Goal: Information Seeking & Learning: Find specific page/section

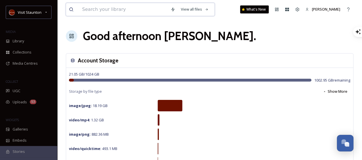
click at [83, 9] on input at bounding box center [123, 9] width 88 height 13
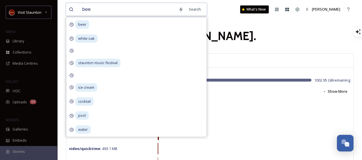
type input "beer"
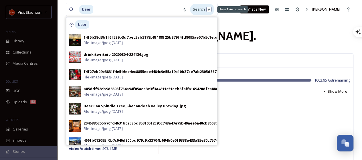
click at [201, 10] on div "Search Press Enter to search" at bounding box center [202, 9] width 24 height 11
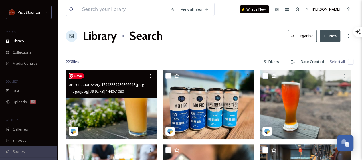
click at [109, 113] on img at bounding box center [111, 104] width 91 height 68
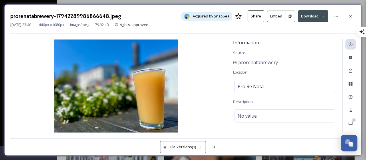
click at [277, 13] on button "Embed" at bounding box center [276, 16] width 18 height 11
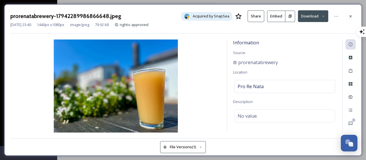
click at [291, 15] on icon at bounding box center [290, 16] width 3 height 3
click at [349, 16] on icon at bounding box center [350, 16] width 5 height 5
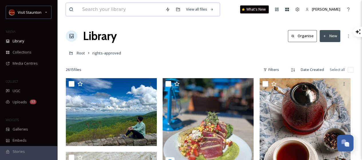
click at [152, 10] on input at bounding box center [120, 9] width 83 height 13
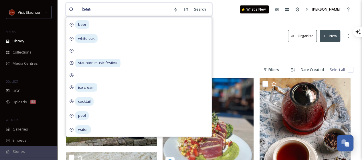
type input "beer"
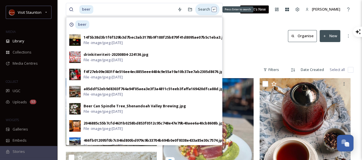
click at [206, 9] on div "Search Press Enter to search" at bounding box center [207, 9] width 24 height 11
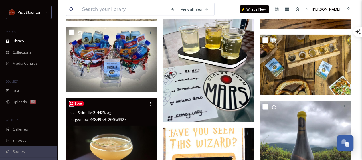
scroll to position [755, 0]
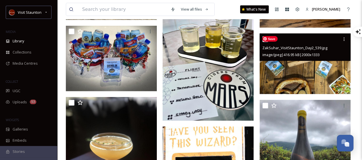
click at [304, 75] on img at bounding box center [304, 63] width 91 height 61
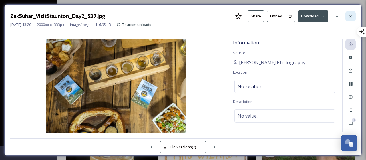
click at [354, 15] on div at bounding box center [350, 16] width 10 height 10
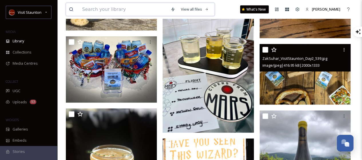
click at [136, 10] on input at bounding box center [123, 9] width 88 height 13
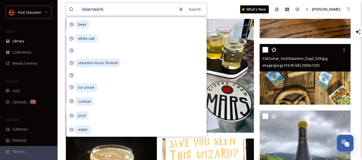
type input "beerwerks"
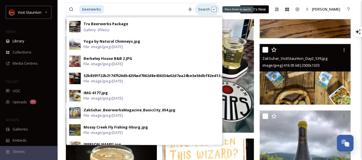
click at [207, 9] on div "Search Press Enter to search" at bounding box center [207, 9] width 24 height 11
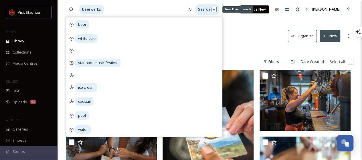
click at [207, 9] on div "Search Press Enter to search" at bounding box center [207, 9] width 24 height 11
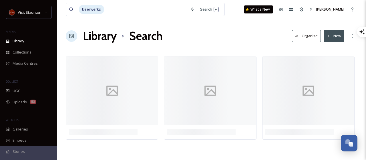
click at [240, 23] on div "beerwerks Search What's New [PERSON_NAME] Library Search Organise New Your Sele…" at bounding box center [211, 80] width 309 height 160
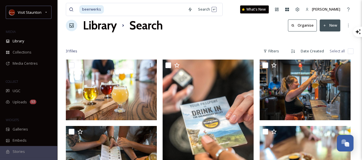
scroll to position [11, 0]
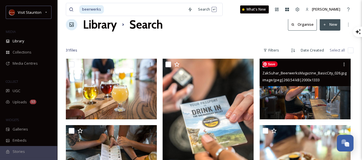
click at [287, 101] on img at bounding box center [304, 89] width 91 height 61
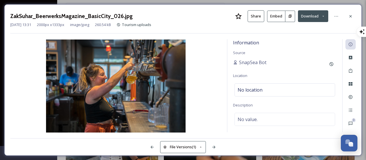
click at [288, 15] on button at bounding box center [290, 16] width 10 height 11
click at [351, 17] on icon at bounding box center [350, 16] width 5 height 5
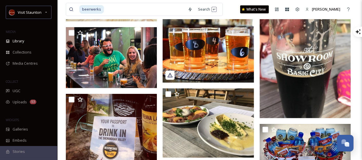
scroll to position [765, 0]
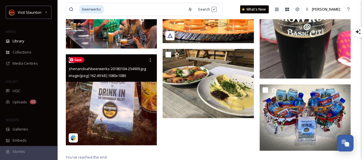
click at [130, 103] on img at bounding box center [111, 99] width 91 height 91
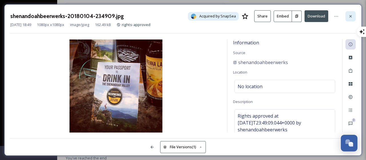
click at [352, 17] on icon at bounding box center [350, 16] width 5 height 5
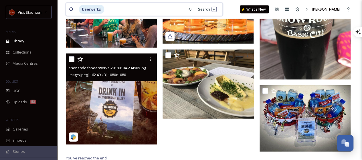
click at [109, 9] on input at bounding box center [144, 9] width 80 height 13
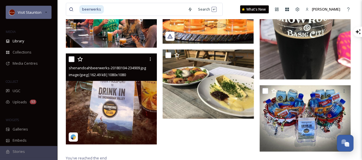
click at [38, 16] on div "Visit Staunton" at bounding box center [29, 12] width 46 height 13
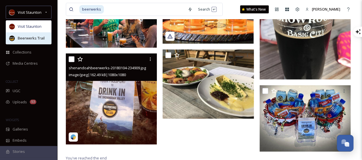
click at [29, 37] on span "Beerwerks Trail" at bounding box center [31, 37] width 27 height 5
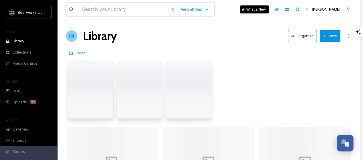
click at [113, 7] on input at bounding box center [123, 9] width 88 height 13
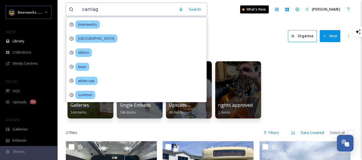
type input "carriage"
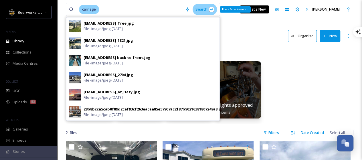
click at [202, 10] on div "Search Press Enter to search" at bounding box center [204, 9] width 24 height 11
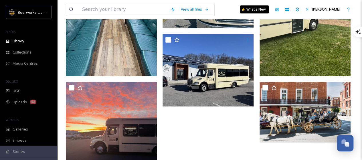
scroll to position [127, 0]
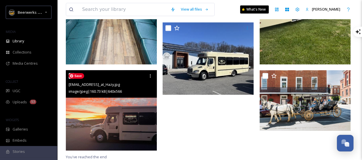
click at [133, 122] on img at bounding box center [111, 110] width 91 height 80
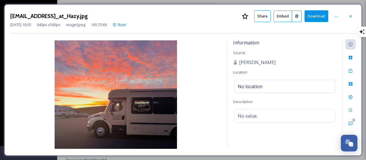
click at [296, 13] on button at bounding box center [297, 16] width 10 height 11
click at [346, 16] on div at bounding box center [350, 16] width 10 height 10
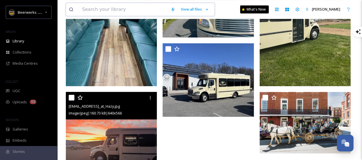
click at [135, 8] on input at bounding box center [123, 9] width 88 height 13
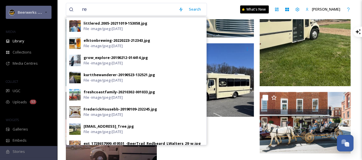
click at [35, 13] on span "Beerwerks Trail" at bounding box center [31, 11] width 27 height 5
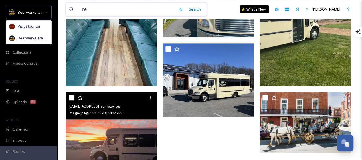
click at [90, 8] on input "re" at bounding box center [127, 9] width 96 height 13
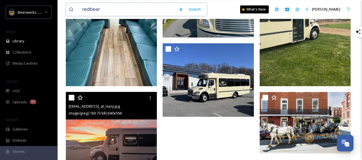
type input "redbeard"
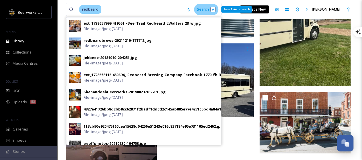
click at [203, 9] on div "Search Press Enter to search" at bounding box center [206, 9] width 24 height 11
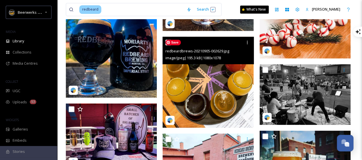
scroll to position [397, 0]
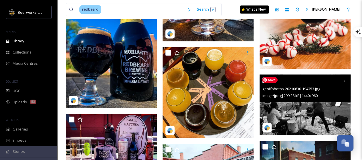
click at [314, 115] on img at bounding box center [304, 104] width 91 height 61
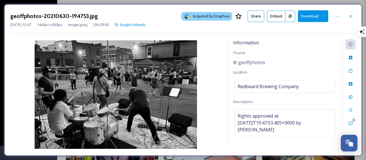
click at [289, 15] on icon at bounding box center [290, 16] width 3 height 3
click at [291, 17] on icon at bounding box center [290, 16] width 3 height 3
click at [353, 14] on icon at bounding box center [350, 16] width 5 height 5
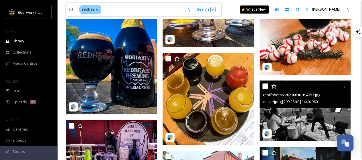
click at [158, 7] on input at bounding box center [143, 9] width 82 height 13
type input "r"
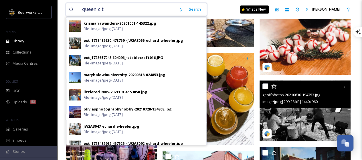
type input "[GEOGRAPHIC_DATA]"
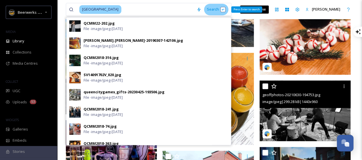
click at [204, 11] on div "Search Press Enter to search" at bounding box center [216, 9] width 24 height 11
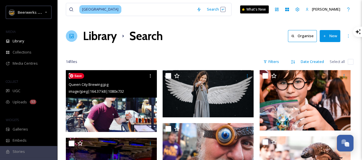
click at [117, 122] on img at bounding box center [111, 100] width 91 height 61
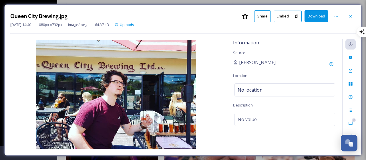
click at [297, 15] on icon at bounding box center [297, 16] width 4 height 4
click at [348, 20] on div at bounding box center [350, 16] width 10 height 10
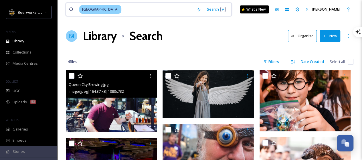
click at [122, 13] on input at bounding box center [158, 9] width 72 height 13
type input "q"
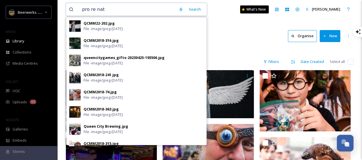
type input "pro re nata"
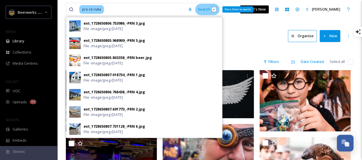
click at [205, 12] on div "Search Press Enter to search" at bounding box center [207, 9] width 24 height 11
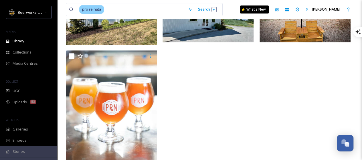
scroll to position [172, 0]
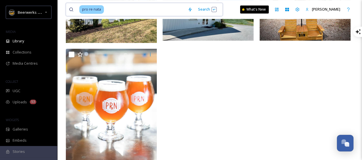
click at [149, 7] on input at bounding box center [144, 9] width 80 height 13
type input "p"
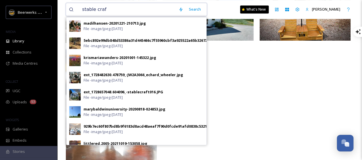
type input "stable craft"
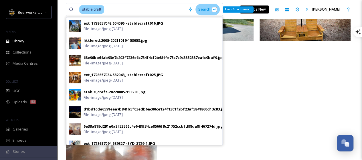
click at [210, 7] on div "Search Press Enter to search" at bounding box center [207, 9] width 24 height 11
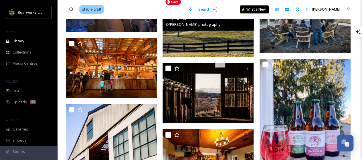
scroll to position [949, 0]
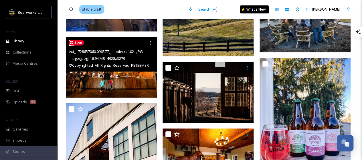
click at [108, 81] on img at bounding box center [111, 67] width 91 height 61
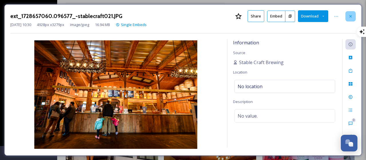
click at [347, 14] on div at bounding box center [350, 16] width 10 height 10
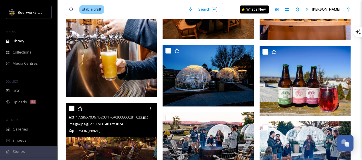
scroll to position [1315, 0]
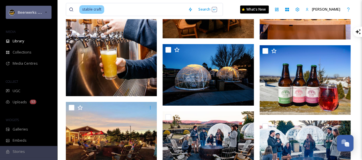
click at [28, 12] on span "Beerwerks Trail" at bounding box center [31, 11] width 27 height 5
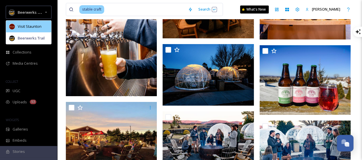
click at [33, 23] on div "Visit Staunton" at bounding box center [28, 27] width 45 height 12
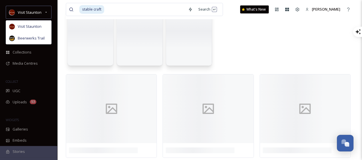
scroll to position [0, 0]
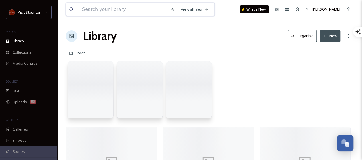
click at [109, 8] on input at bounding box center [123, 9] width 88 height 13
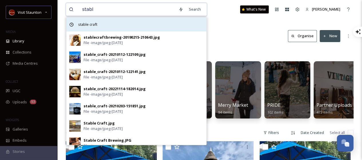
type input "stabl"
click at [107, 24] on div "stable craft" at bounding box center [136, 24] width 140 height 14
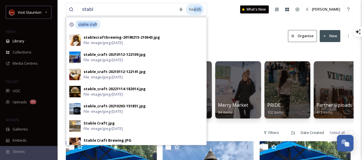
drag, startPoint x: 96, startPoint y: 25, endPoint x: 196, endPoint y: 10, distance: 101.3
click at [196, 10] on div "Search stable craft stablecraftbrewing-20190215-210643.jpg File - image/jpeg - …" at bounding box center [190, 9] width 28 height 11
click at [196, 10] on div "Search" at bounding box center [195, 9] width 18 height 11
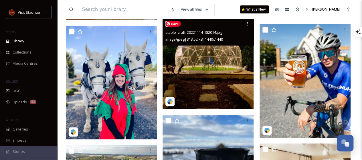
scroll to position [116, 0]
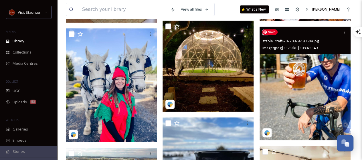
click at [279, 88] on img at bounding box center [304, 84] width 91 height 114
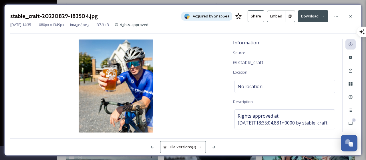
click at [289, 19] on button at bounding box center [290, 16] width 10 height 11
click at [352, 18] on icon at bounding box center [350, 16] width 5 height 5
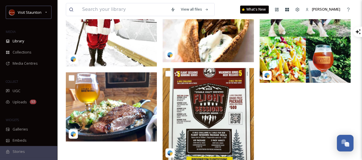
scroll to position [469, 0]
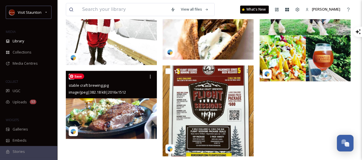
click at [120, 127] on img at bounding box center [111, 105] width 91 height 68
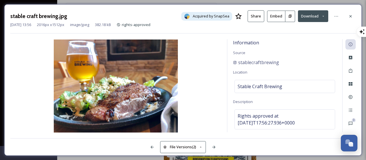
click at [290, 16] on icon at bounding box center [290, 16] width 4 height 4
click at [350, 15] on icon at bounding box center [350, 16] width 2 height 2
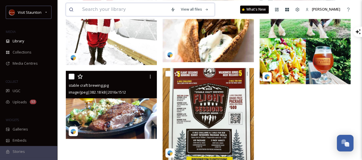
click at [112, 9] on input at bounding box center [123, 9] width 88 height 13
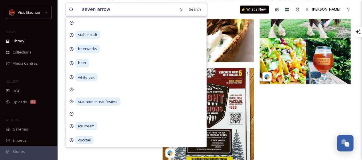
type input "seven arrows"
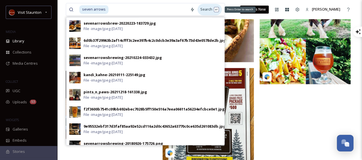
click at [213, 10] on div "Search Press Enter to search" at bounding box center [209, 9] width 24 height 11
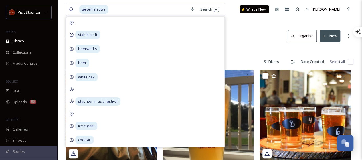
click at [255, 41] on div "Library Search Organise New" at bounding box center [209, 35] width 287 height 17
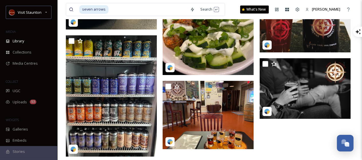
scroll to position [229, 0]
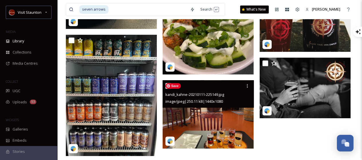
click at [223, 134] on img at bounding box center [207, 114] width 91 height 68
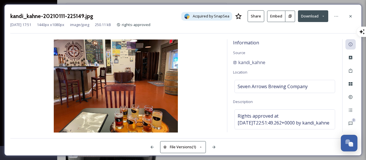
click at [289, 18] on button at bounding box center [290, 16] width 10 height 11
click at [350, 16] on icon at bounding box center [350, 16] width 2 height 2
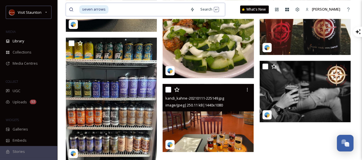
click at [163, 9] on input at bounding box center [148, 9] width 78 height 13
type input "s"
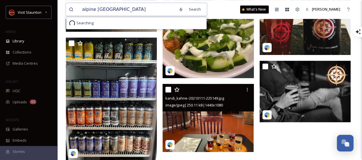
type input "alpine goat"
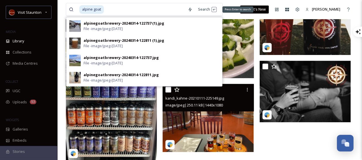
drag, startPoint x: 206, startPoint y: 9, endPoint x: 208, endPoint y: 3, distance: 6.7
click at [208, 3] on div "alpine goat Search Press Enter to search alpinegoatbrewery-20240314-122737 (1).…" at bounding box center [144, 9] width 157 height 13
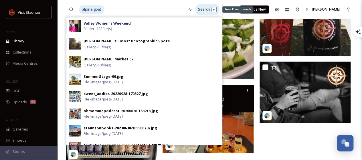
click at [202, 8] on div "Search Press Enter to search" at bounding box center [207, 9] width 24 height 11
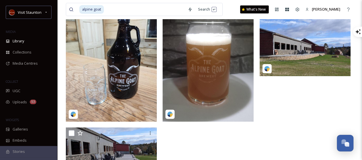
scroll to position [61, 0]
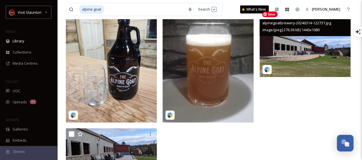
click at [329, 54] on img at bounding box center [304, 43] width 91 height 68
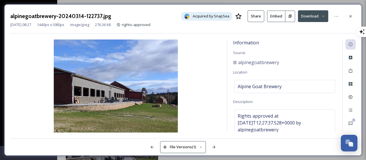
click at [293, 15] on button at bounding box center [290, 16] width 10 height 11
click at [350, 16] on icon at bounding box center [350, 16] width 5 height 5
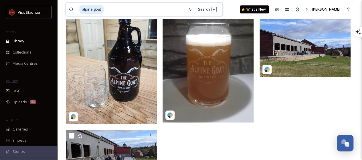
click at [151, 6] on input at bounding box center [144, 9] width 80 height 13
type input "a"
type input "rockbridge"
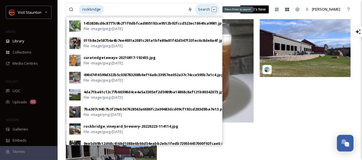
click at [200, 12] on div "Search Press Enter to search" at bounding box center [207, 9] width 24 height 11
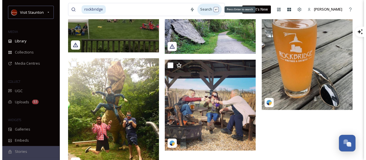
scroll to position [206, 0]
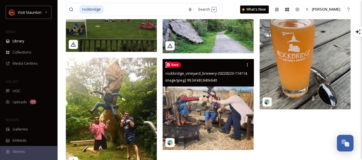
click at [217, 134] on img at bounding box center [207, 104] width 91 height 91
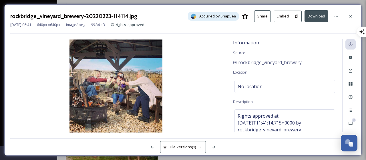
click at [295, 15] on icon at bounding box center [297, 16] width 4 height 4
